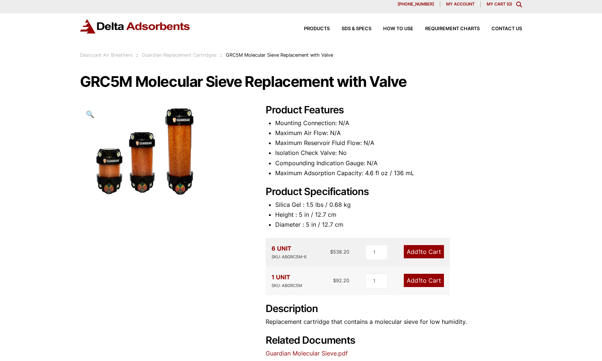
scroll to position [14, 0]
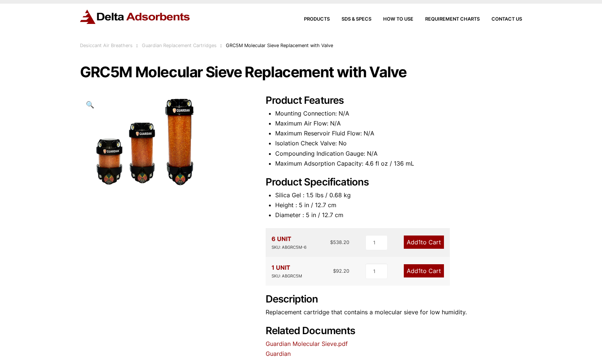
click at [106, 158] on img at bounding box center [143, 143] width 126 height 97
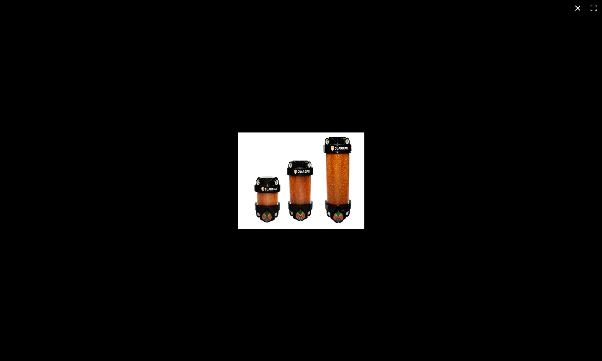
click at [577, 8] on button "Close (Esc)" at bounding box center [578, 8] width 16 height 16
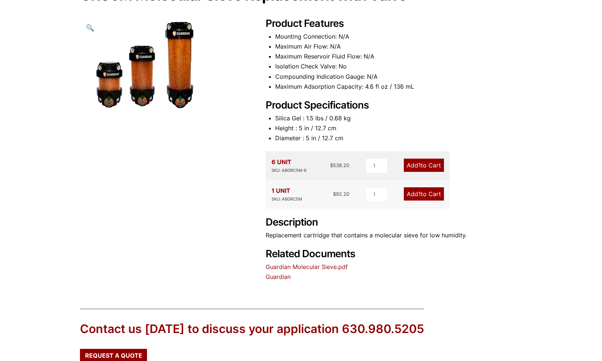
scroll to position [133, 0]
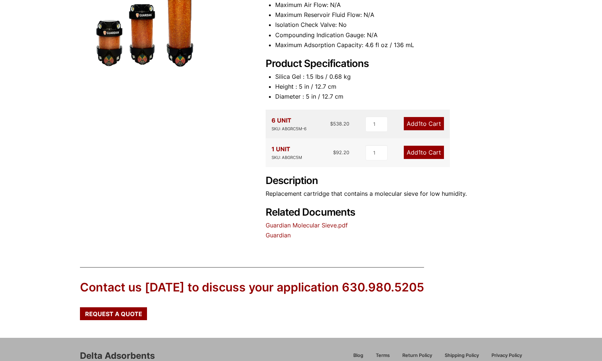
click at [306, 225] on link "Guardian Molecular Sieve.pdf" at bounding box center [307, 225] width 82 height 7
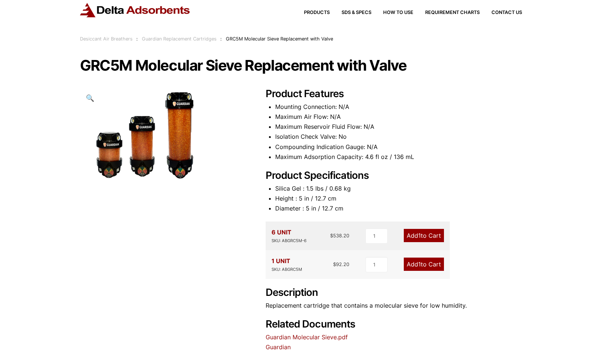
scroll to position [8, 0]
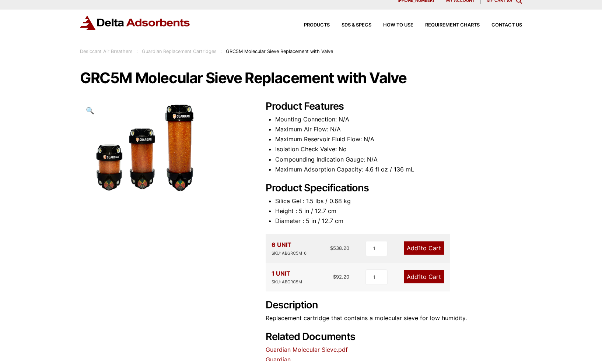
click at [108, 50] on link "Desiccant Air Breathers" at bounding box center [106, 52] width 53 height 6
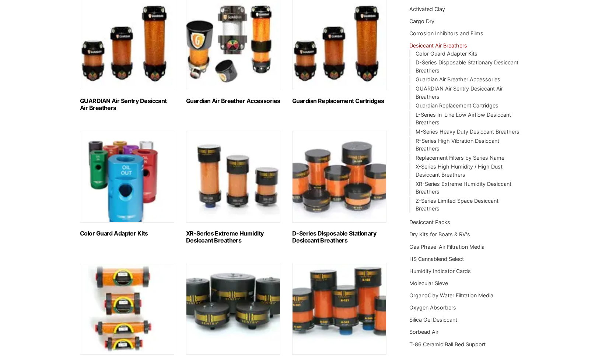
scroll to position [70, 0]
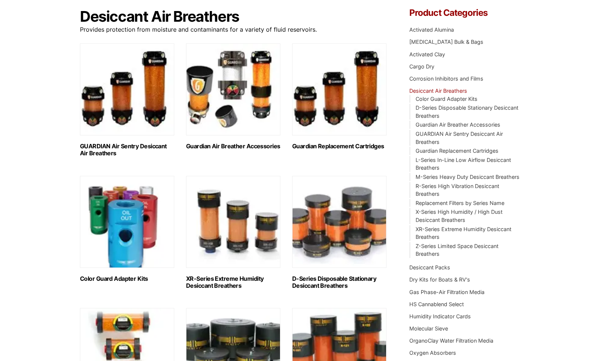
click at [149, 92] on img "Visit product category GUARDIAN Air Sentry Desiccant Air Breathers" at bounding box center [127, 89] width 94 height 92
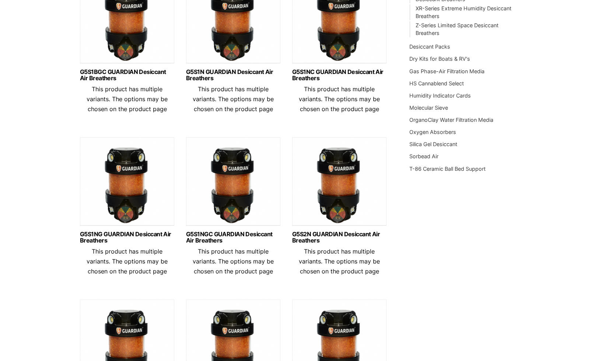
scroll to position [286, 0]
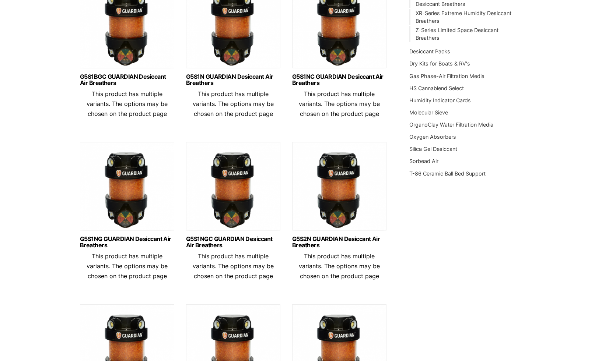
click at [240, 201] on img at bounding box center [233, 188] width 94 height 92
